Goal: Information Seeking & Learning: Obtain resource

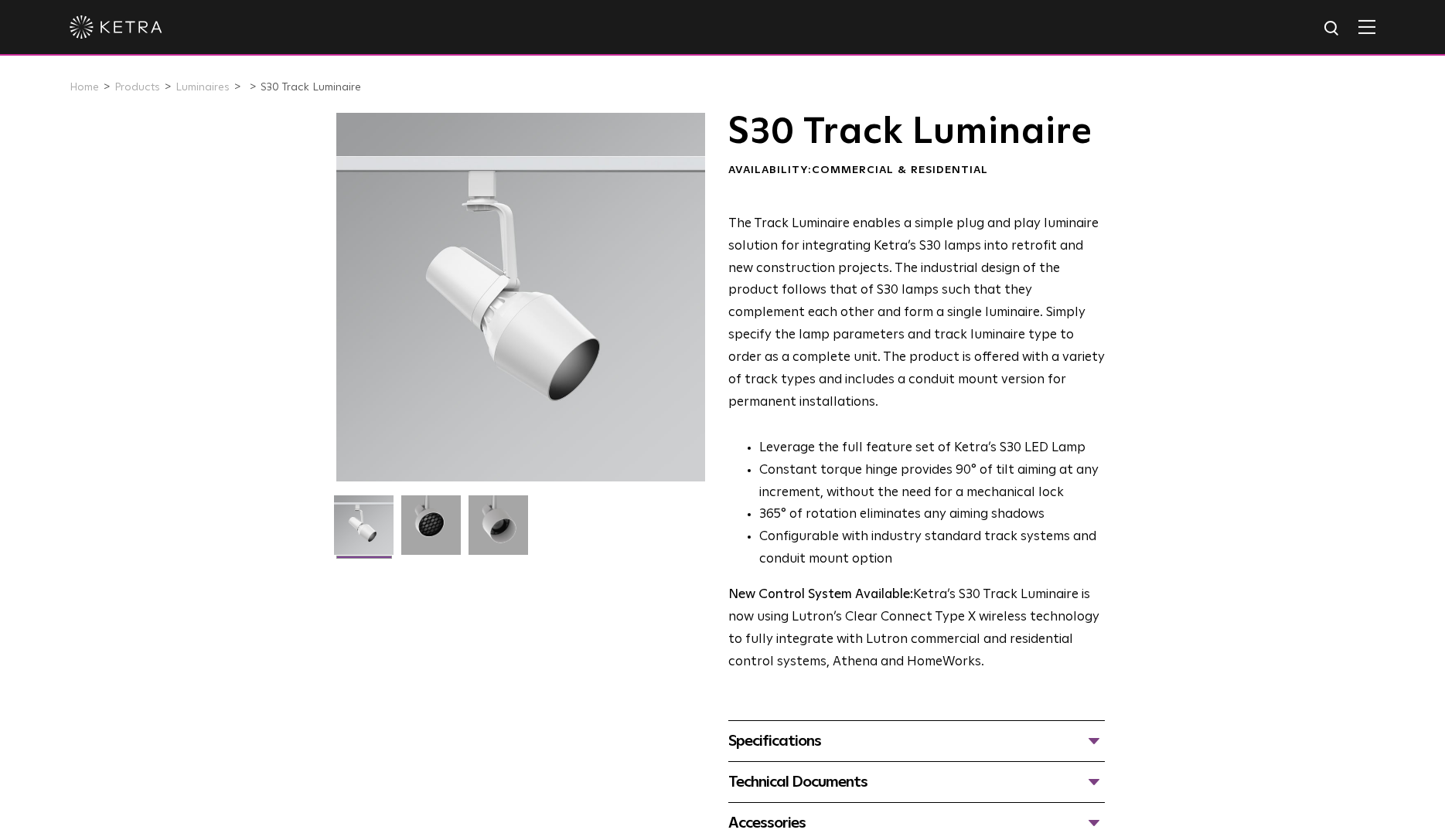
scroll to position [394, 0]
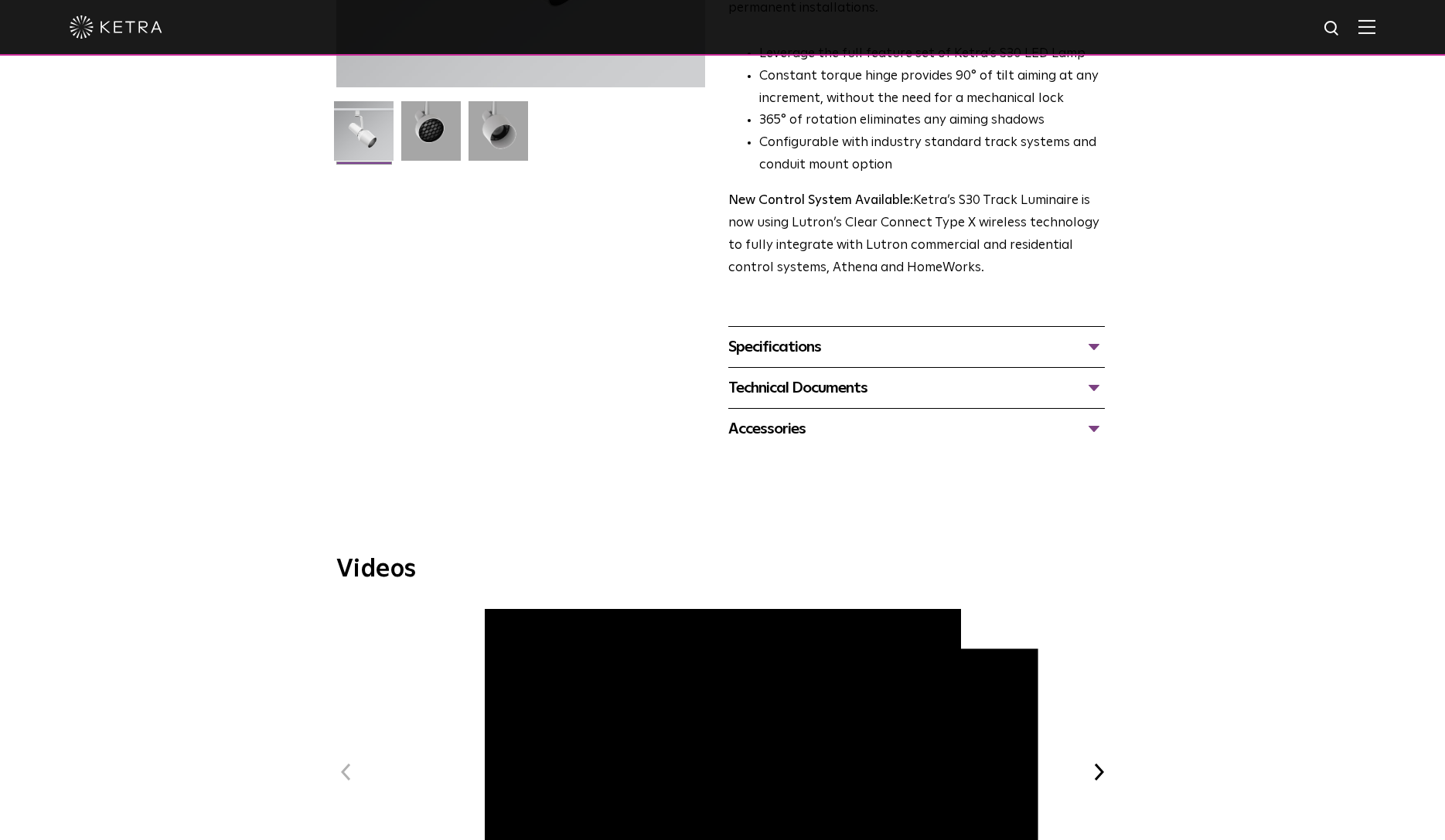
click at [1330, 32] on img at bounding box center [1332, 29] width 19 height 19
type input "d3"
click at [1283, 17] on button "Search" at bounding box center [1294, 28] width 23 height 23
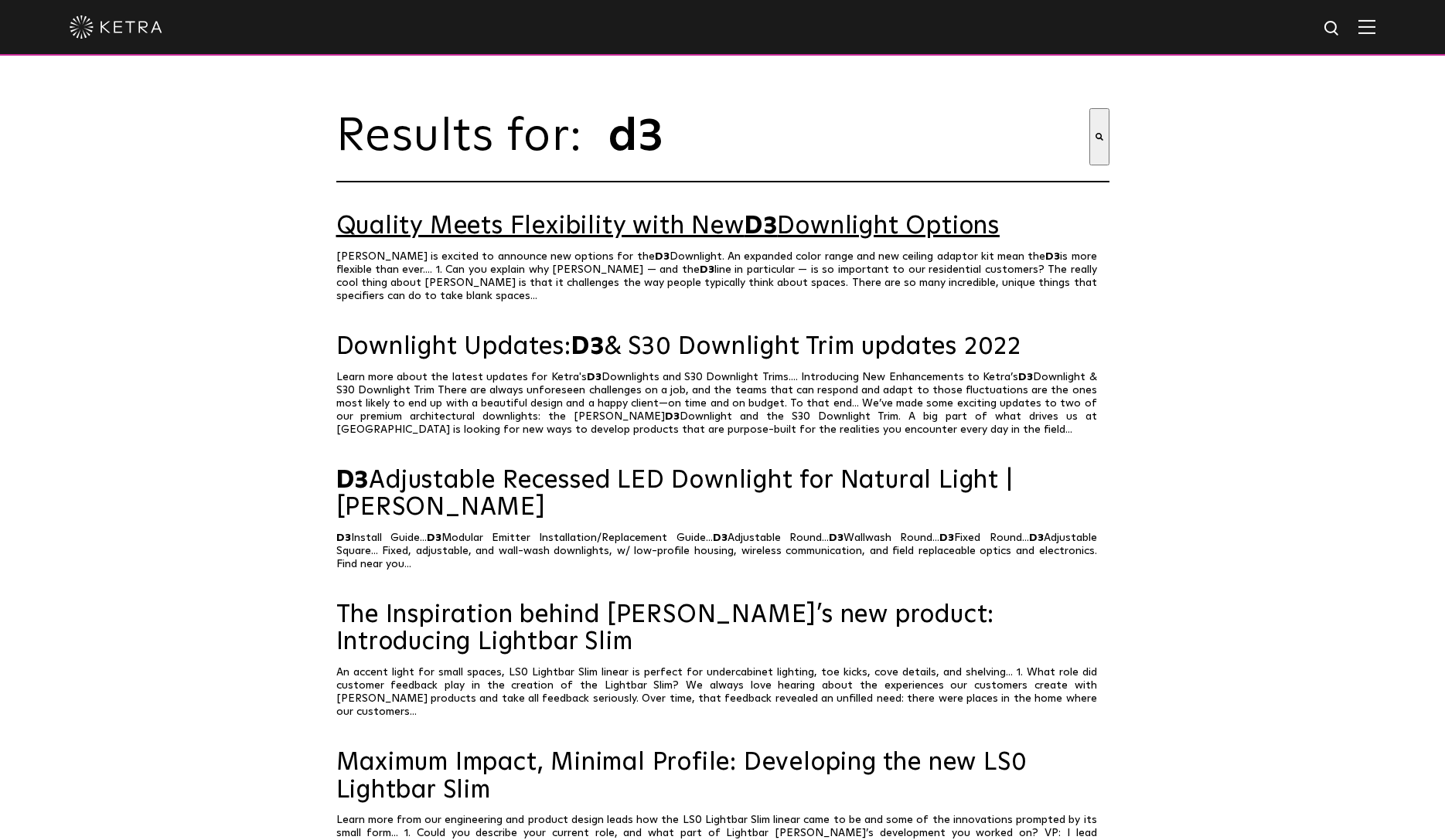
click at [633, 236] on link "Quality Meets Flexibility with New D3 Downlight Options" at bounding box center [722, 227] width 773 height 27
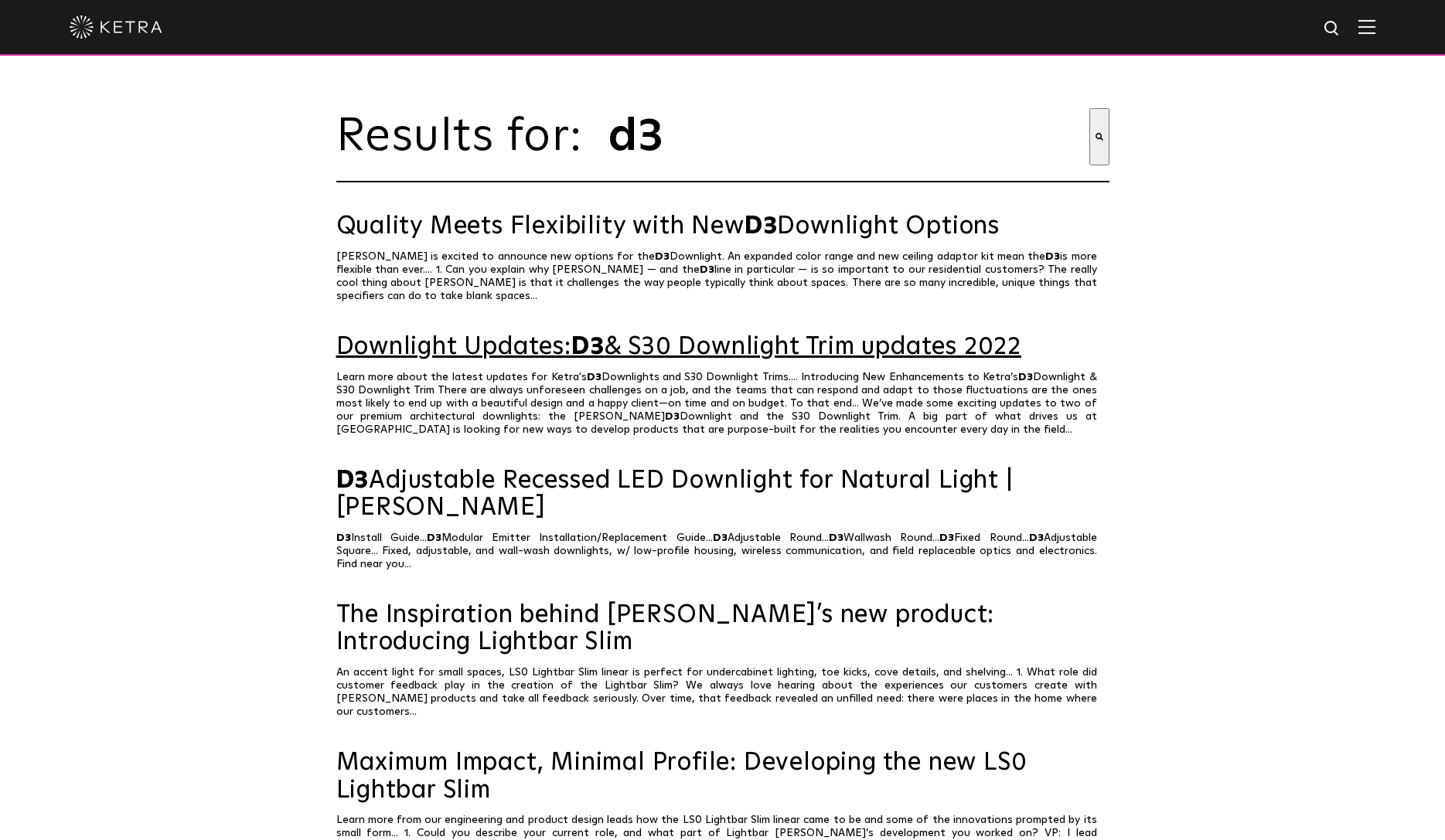
click at [686, 342] on link "Downlight Updates: D3 & S30 Downlight Trim updates 2022" at bounding box center [722, 347] width 773 height 27
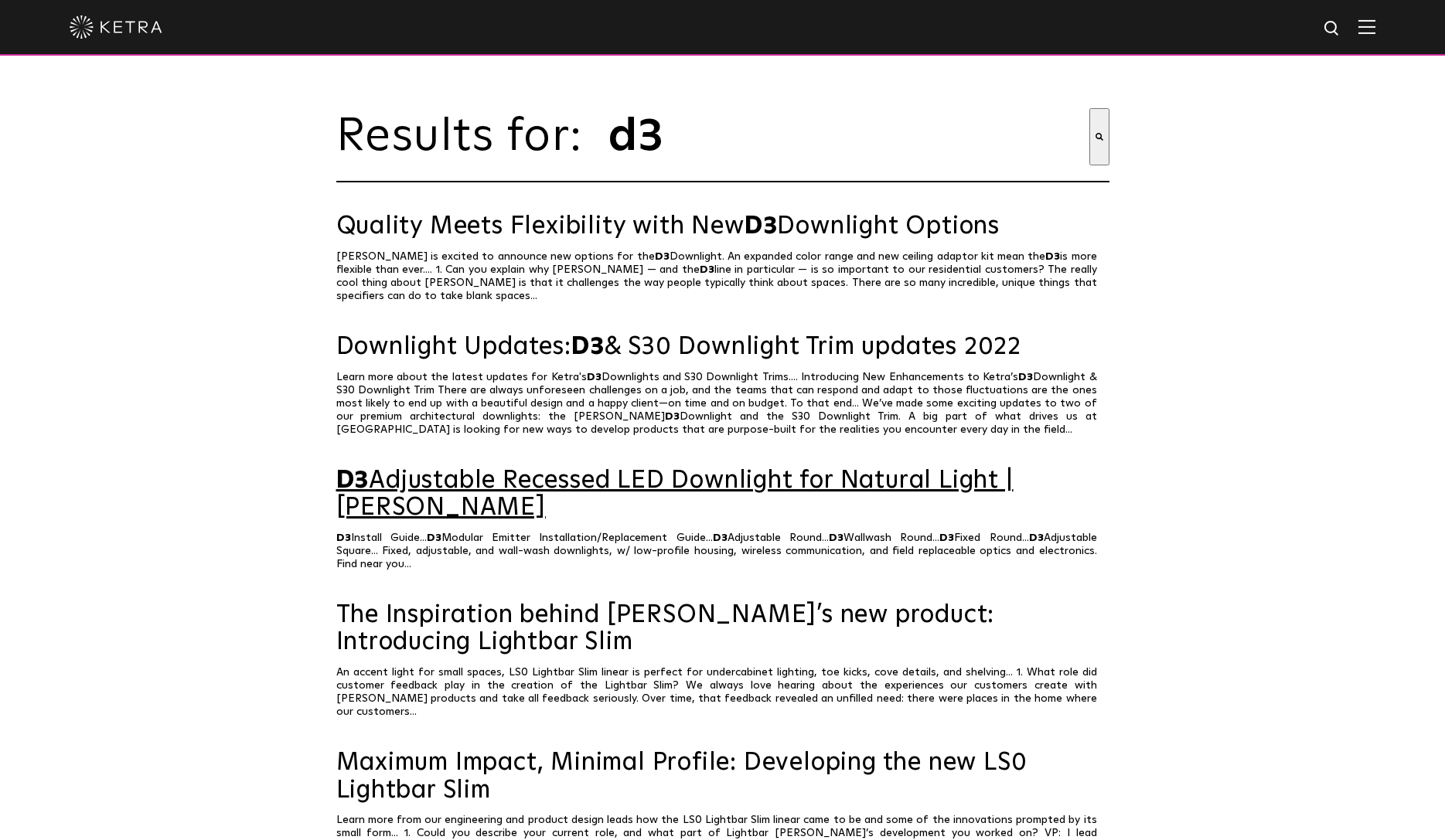
click at [701, 490] on link "D3 Adjustable Recessed LED Downlight for Natural Light | Ketra" at bounding box center [722, 494] width 773 height 54
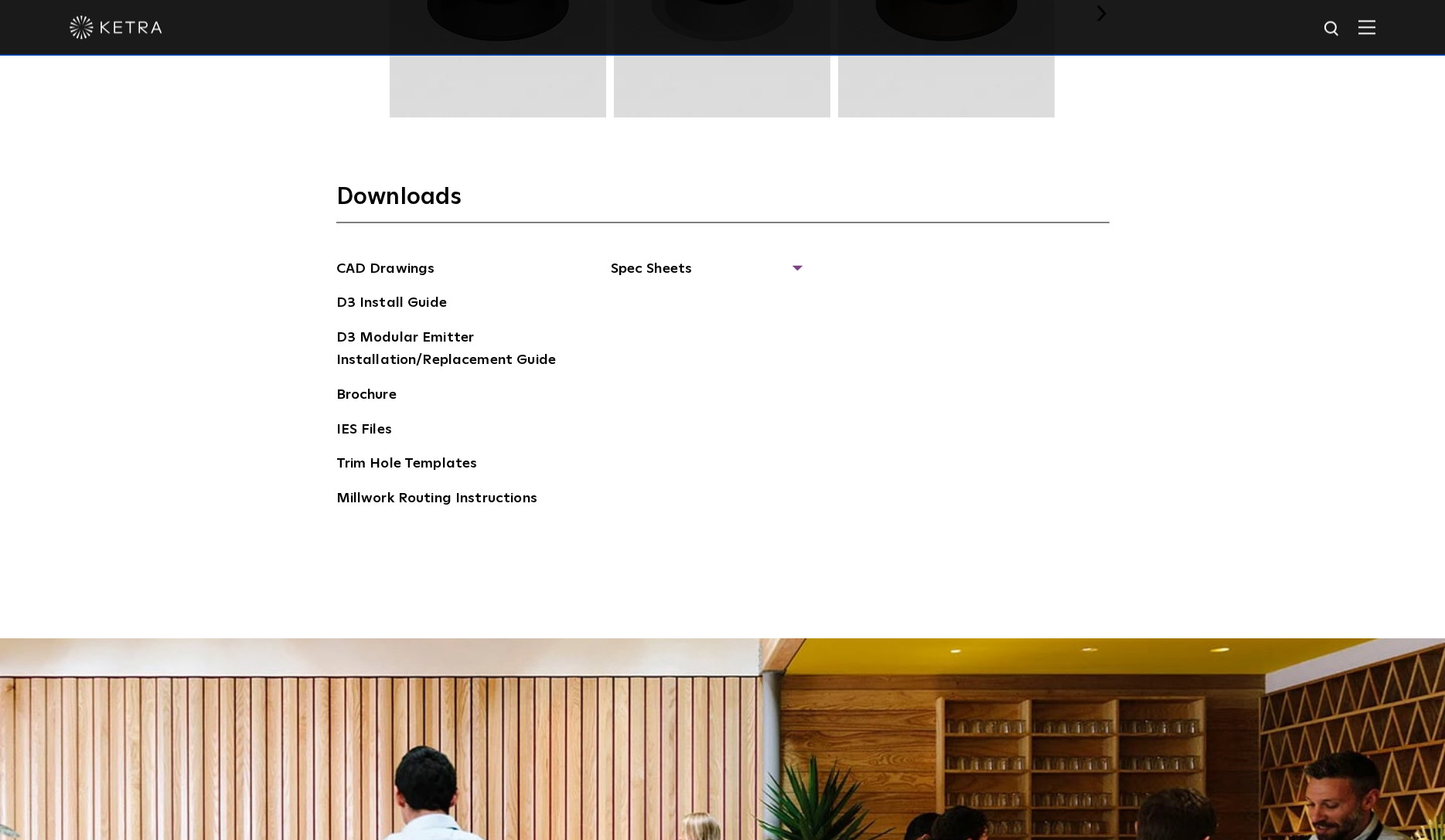
scroll to position [2522, 0]
click at [680, 275] on span "Spec Sheets" at bounding box center [705, 274] width 189 height 34
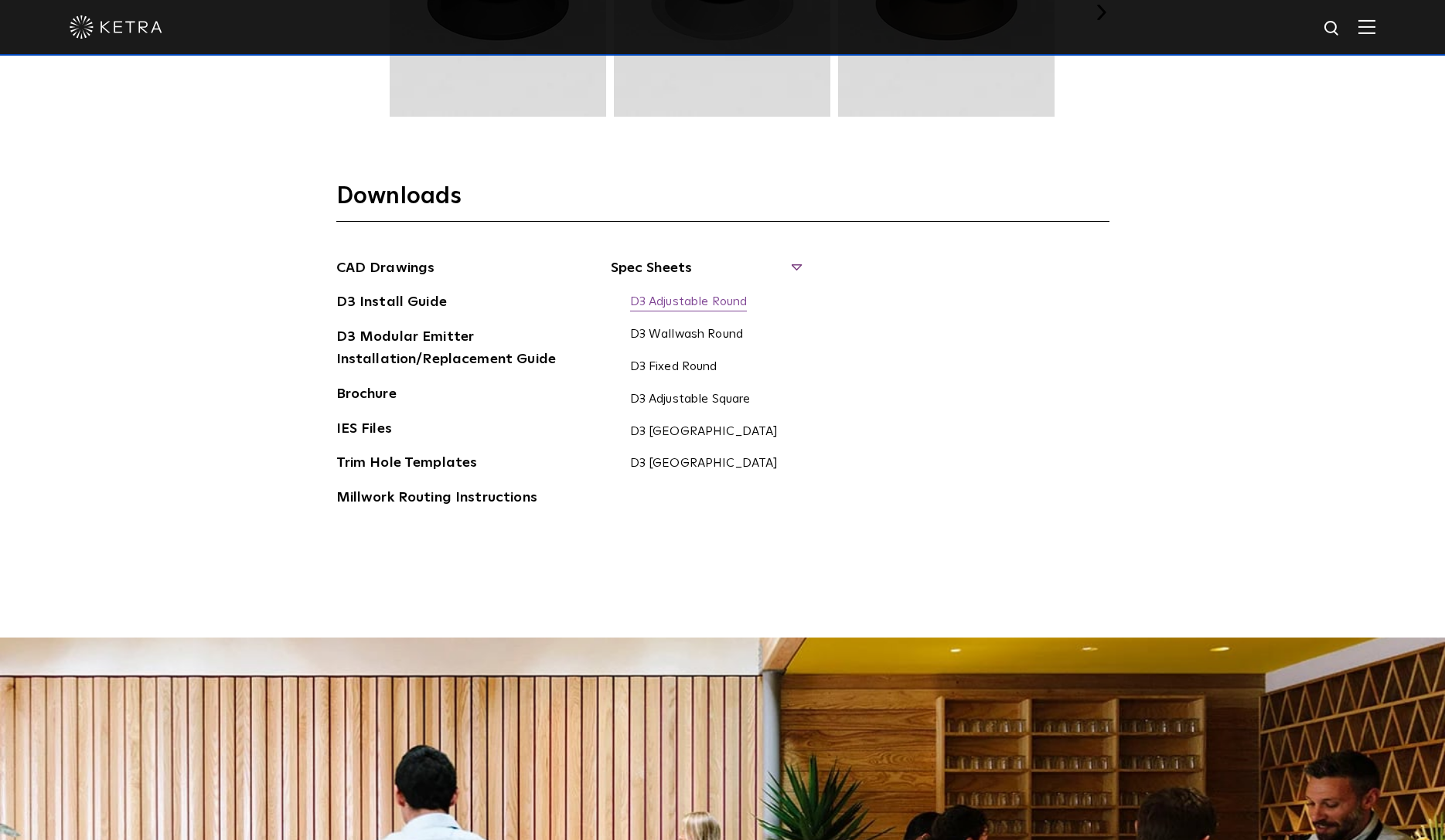
click at [693, 299] on link "D3 Adjustable Round" at bounding box center [688, 303] width 117 height 17
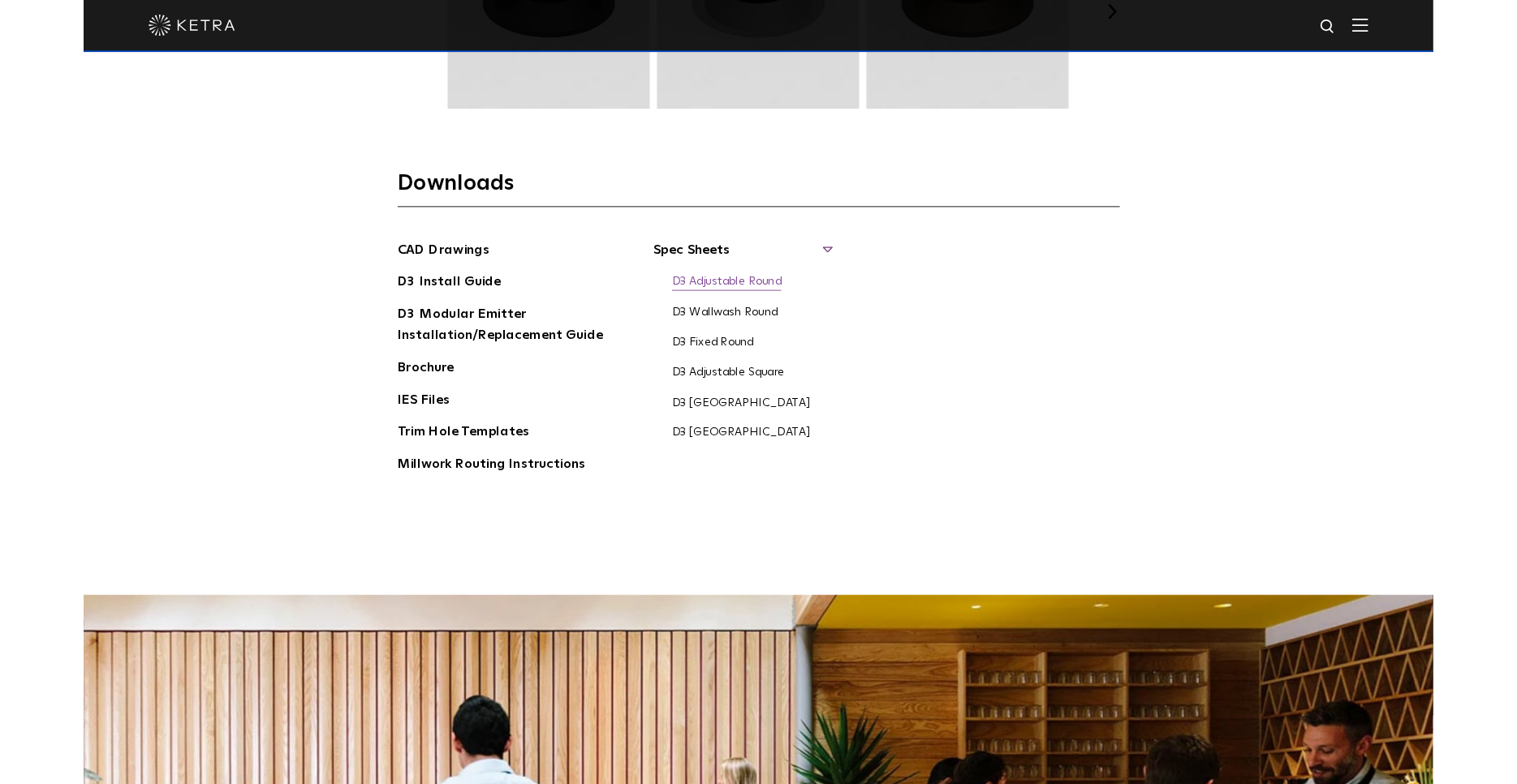
scroll to position [2551, 0]
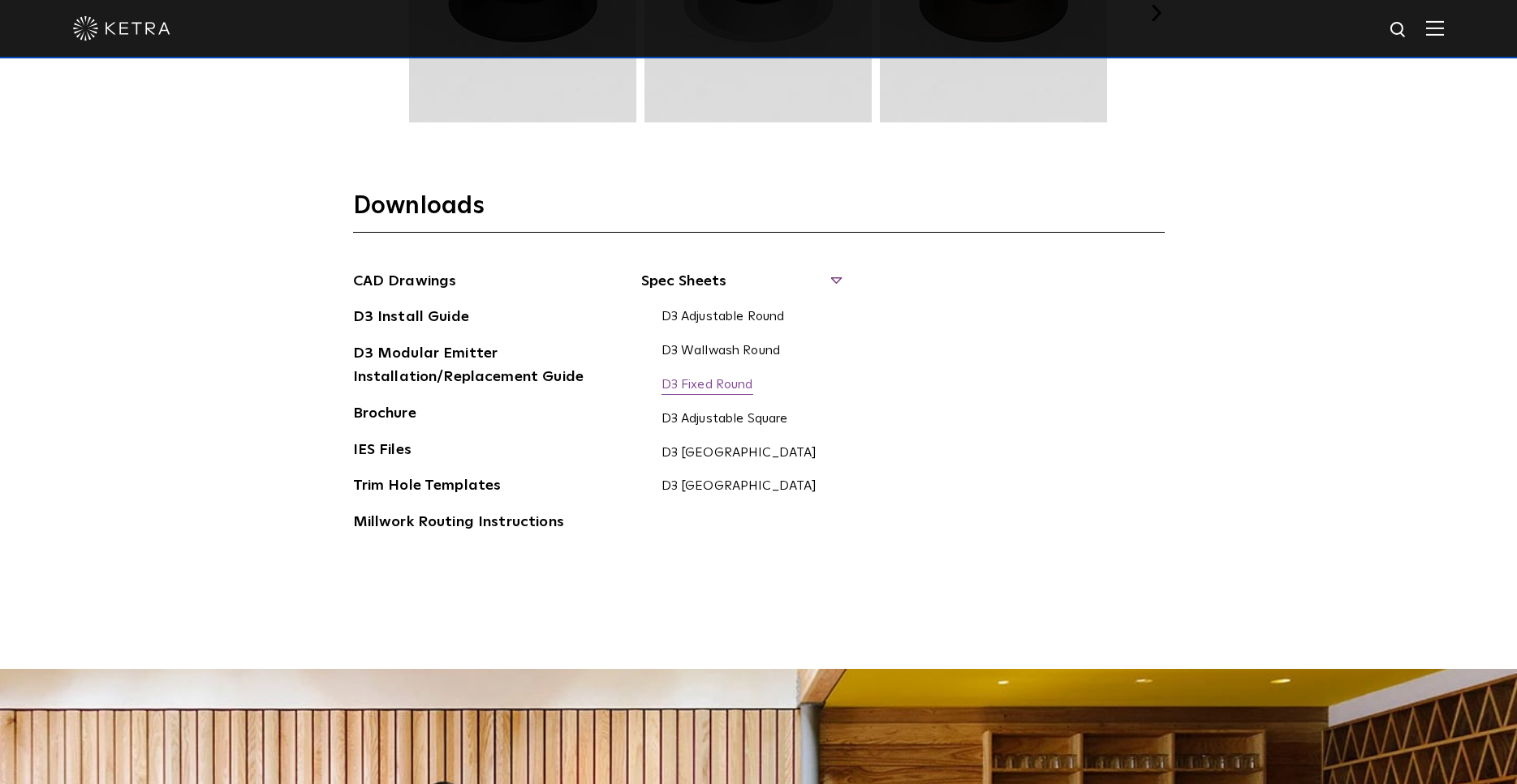
click at [731, 388] on link "D3 Fixed Round" at bounding box center [707, 386] width 92 height 18
